Goal: Find specific page/section: Find specific page/section

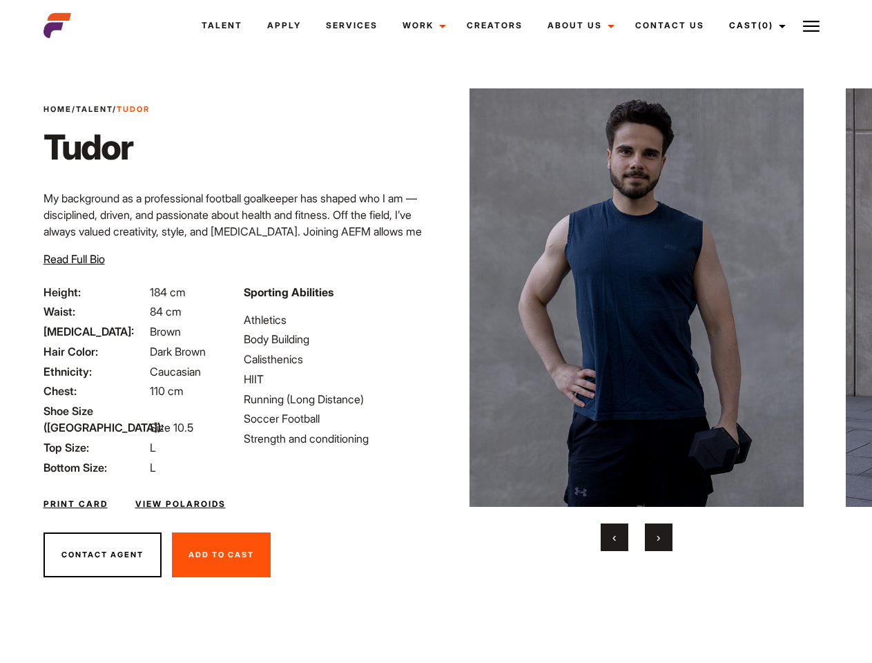
click at [754, 26] on link "Cast (0)" at bounding box center [755, 25] width 77 height 37
click at [811, 26] on img at bounding box center [811, 26] width 17 height 17
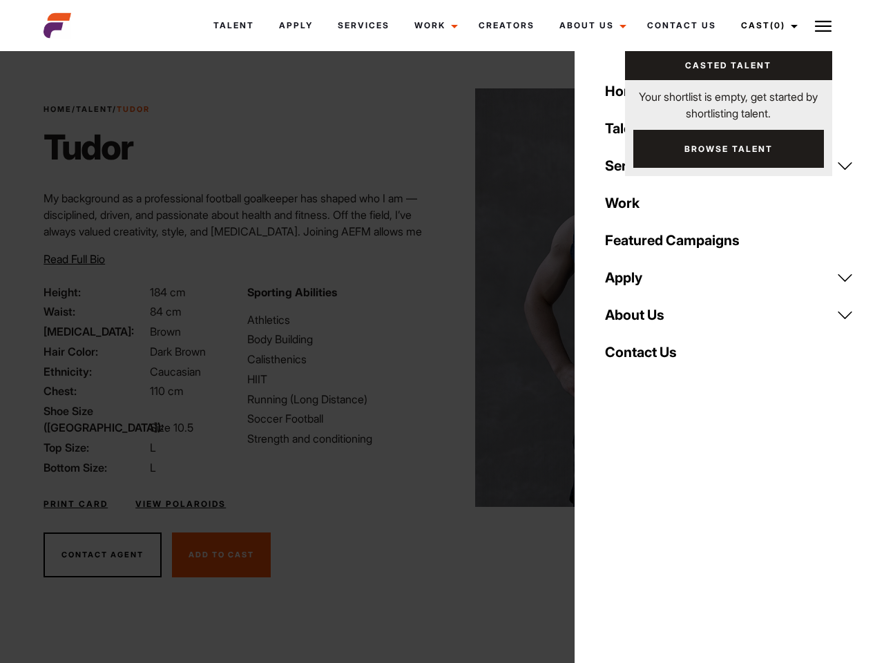
click at [636, 320] on img at bounding box center [642, 297] width 335 height 418
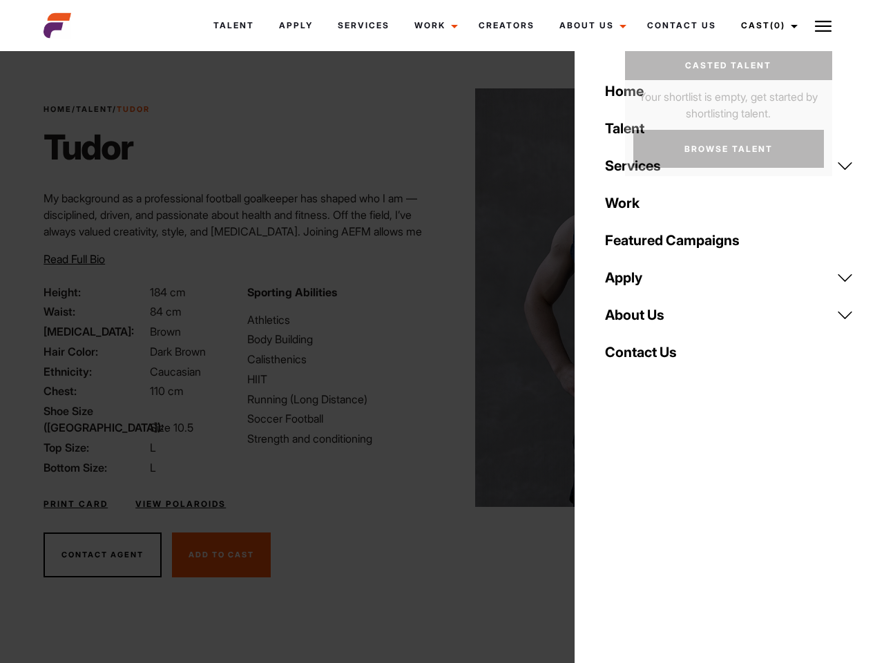
click at [436, 298] on div "Sporting Abilities Athletics Body Building Calisthenics HIIT Running (Long Dist…" at bounding box center [340, 380] width 203 height 192
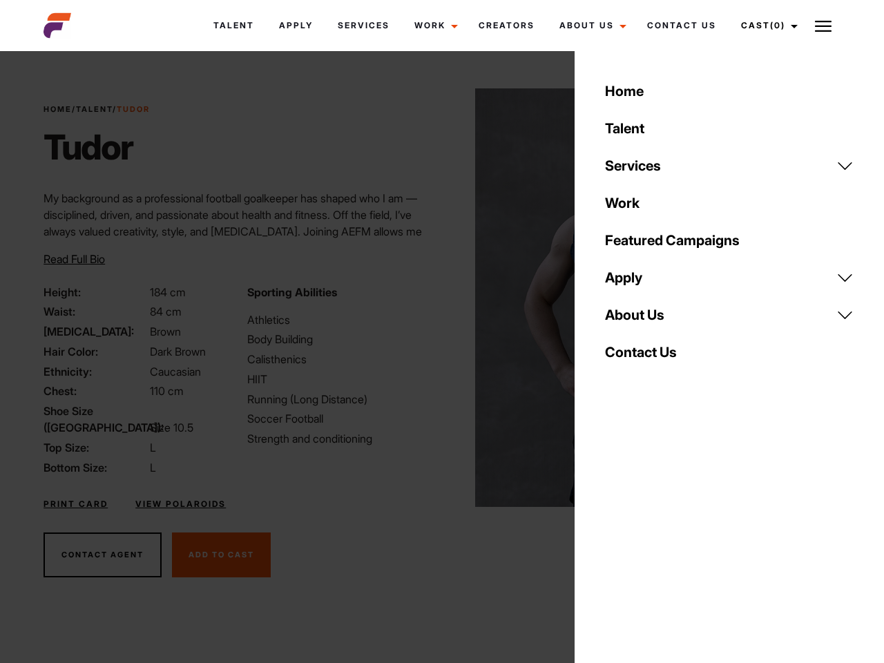
click at [615, 537] on button "‹" at bounding box center [623, 537] width 28 height 28
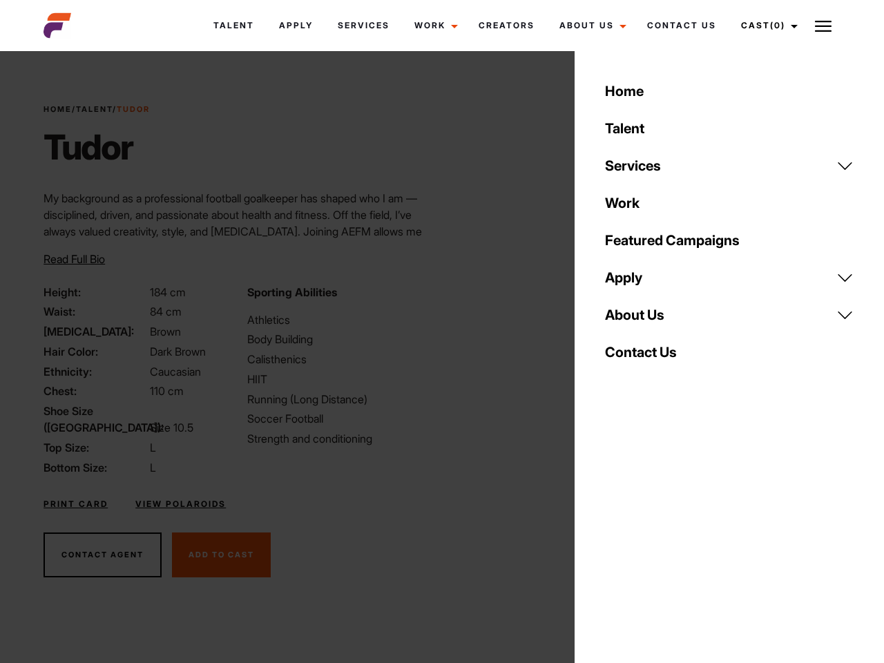
click at [659, 537] on div "Home Talent Services Talent Casting Photography Videography Creative Hair and M…" at bounding box center [729, 331] width 309 height 663
